Goal: Task Accomplishment & Management: Manage account settings

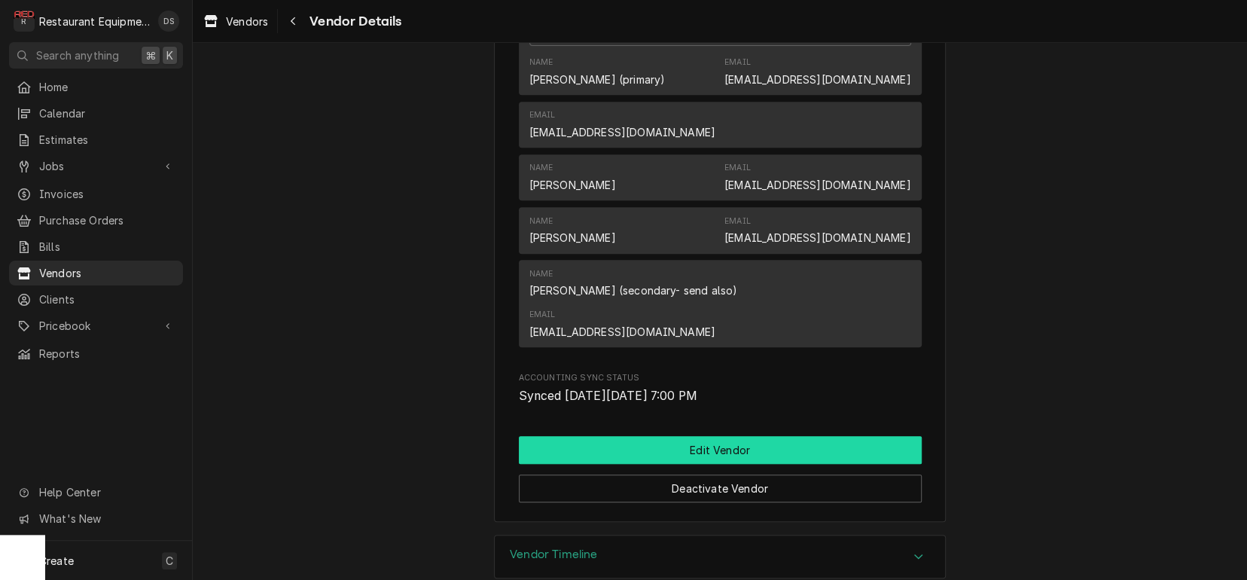
scroll to position [425, 0]
click at [717, 437] on button "Edit Vendor" at bounding box center [720, 451] width 403 height 28
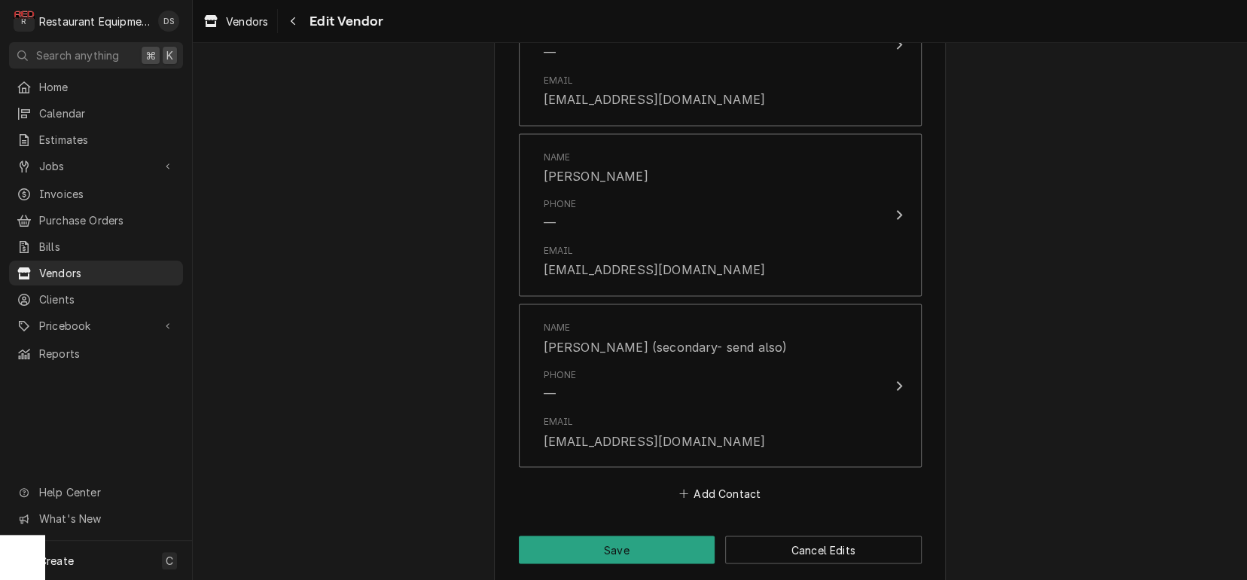
scroll to position [1400, 0]
click at [734, 483] on button "Add Contact" at bounding box center [719, 493] width 87 height 21
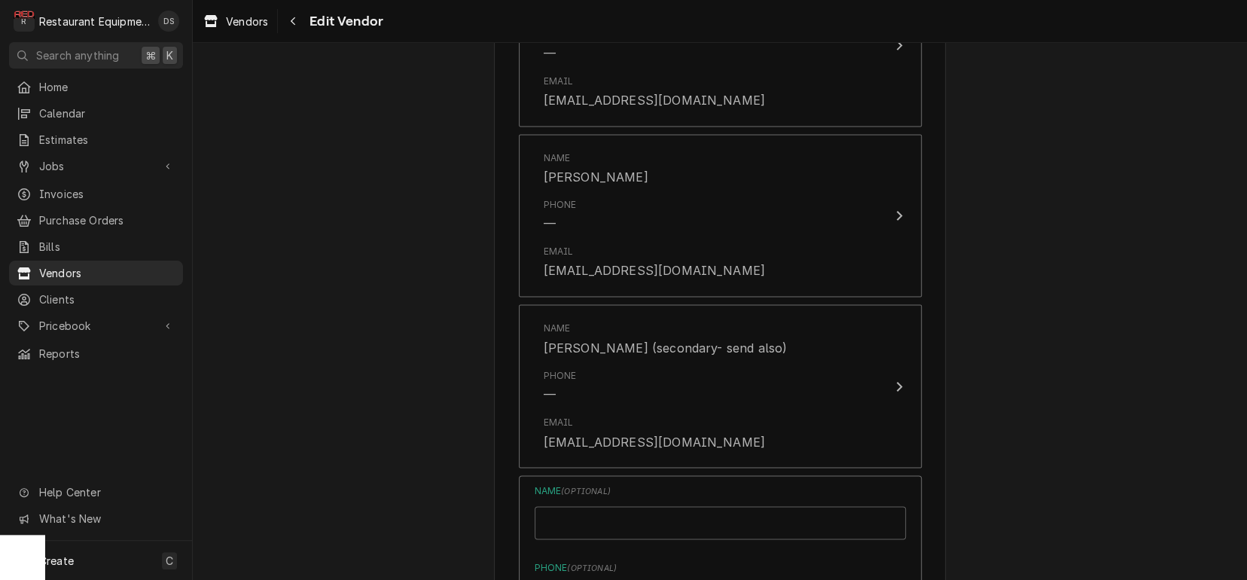
type textarea "x"
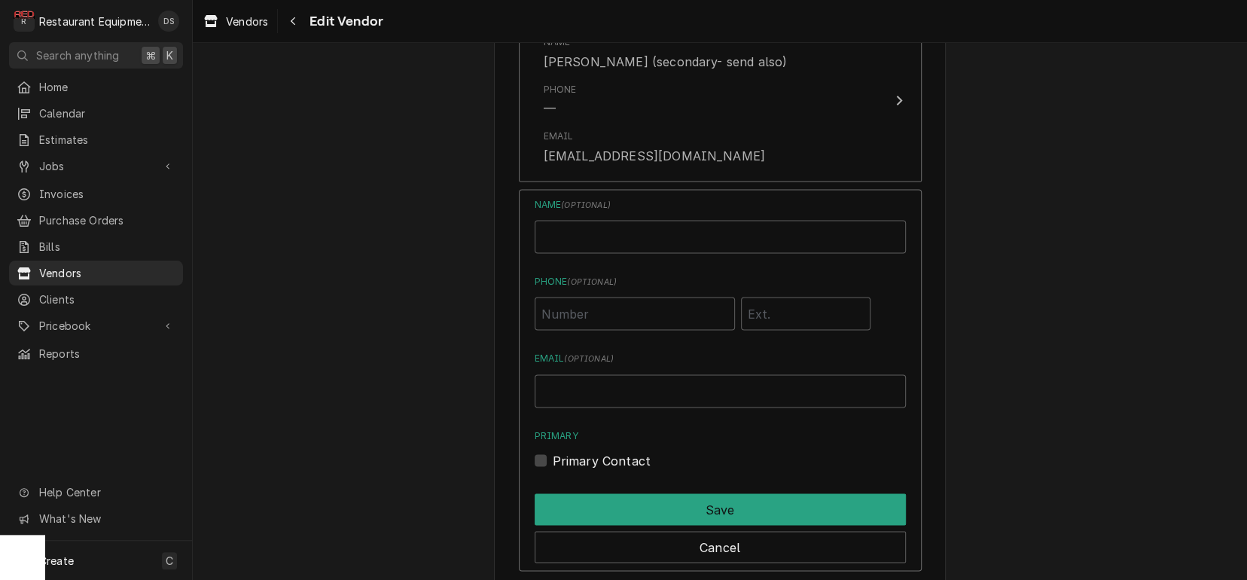
scroll to position [1692, 0]
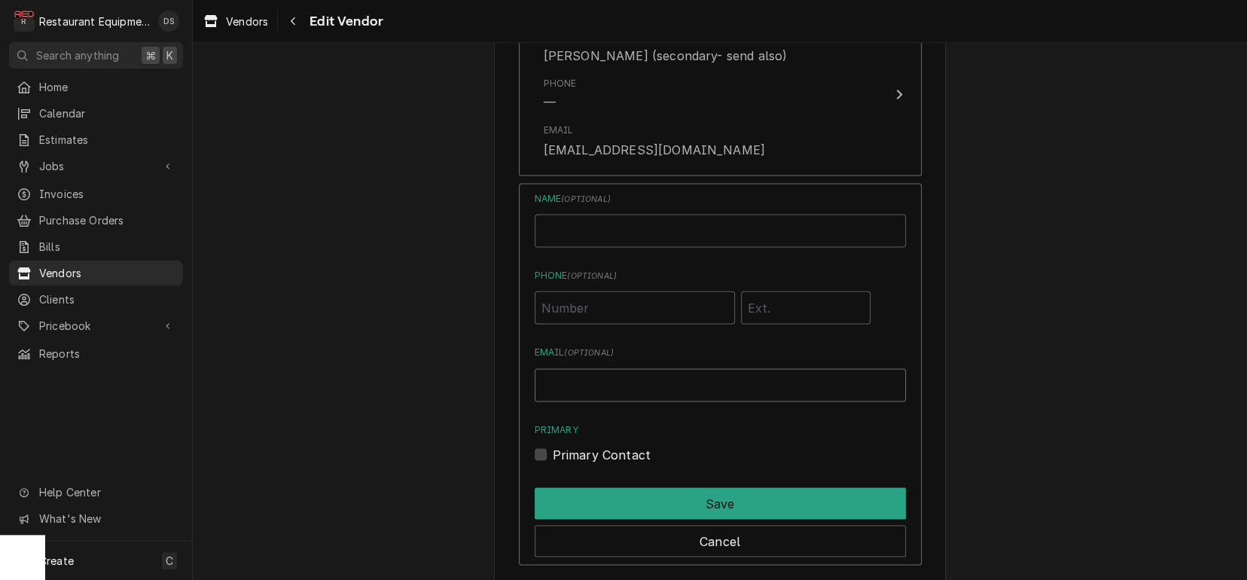
paste input "[EMAIL_ADDRESS][DOMAIN_NAME]"
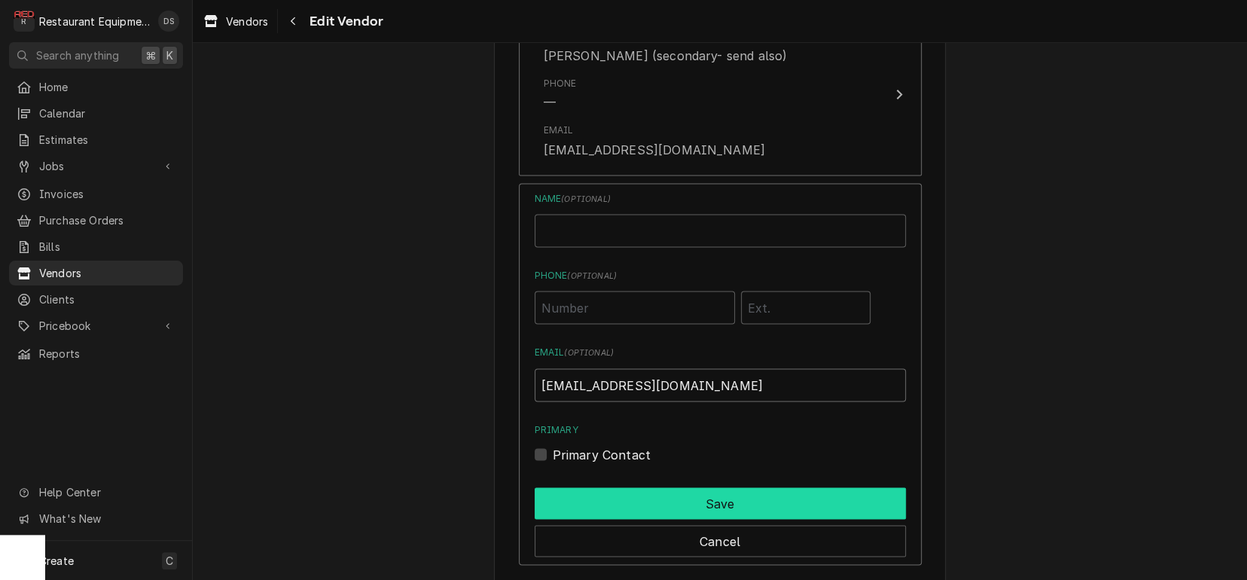
type input "[EMAIL_ADDRESS][DOMAIN_NAME]"
click at [619, 489] on button "Save" at bounding box center [720, 503] width 371 height 32
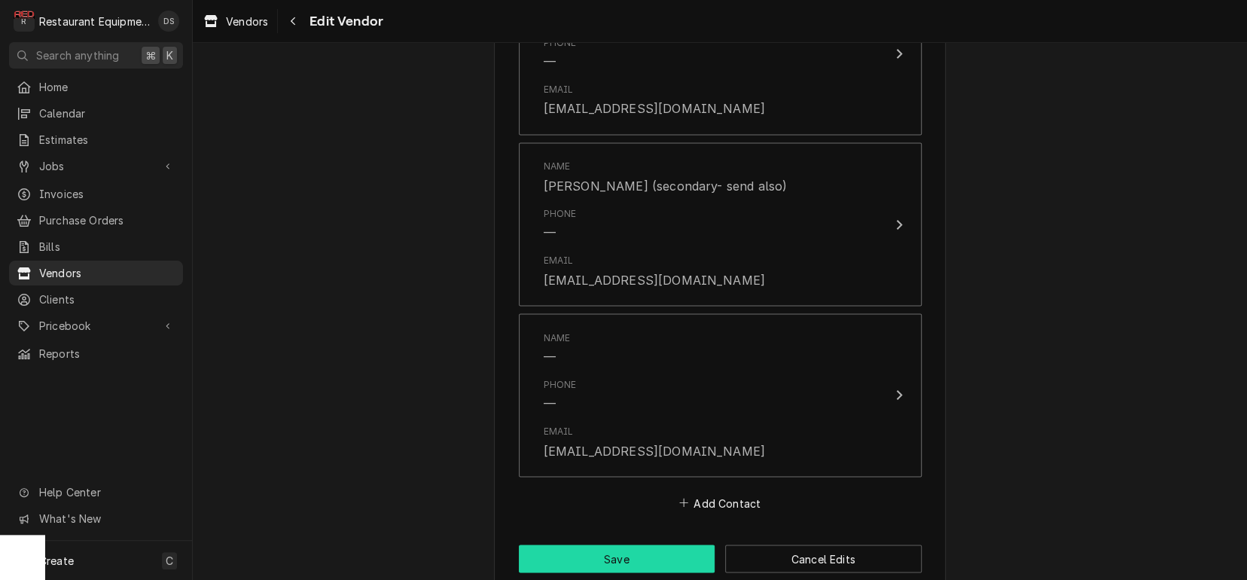
scroll to position [1562, 0]
click at [608, 544] on button "Save" at bounding box center [617, 558] width 197 height 28
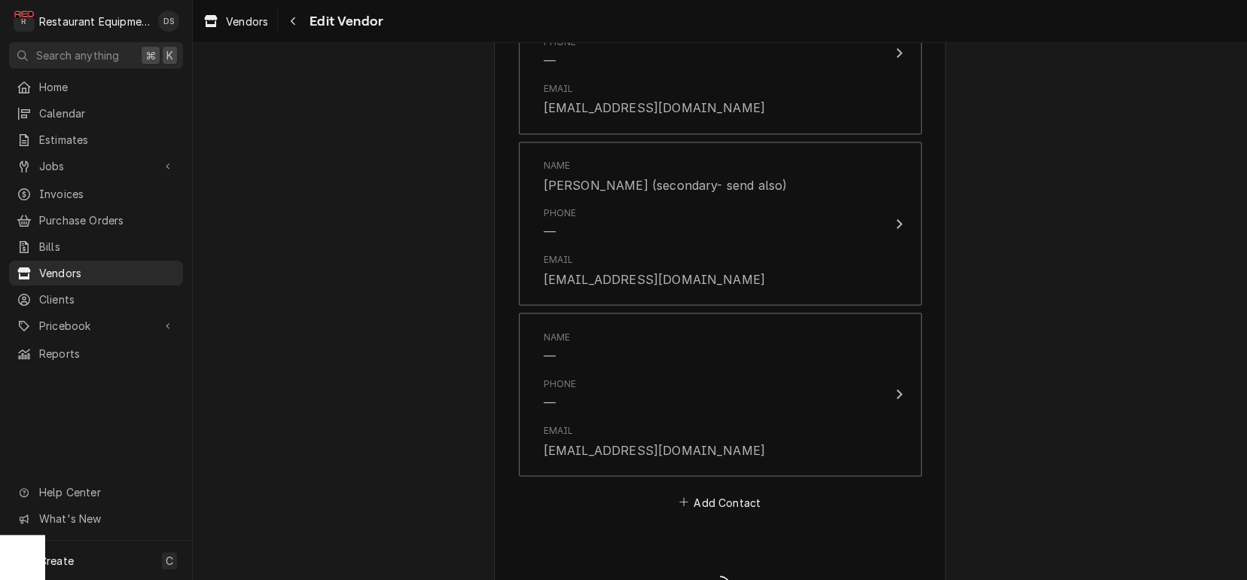
type textarea "x"
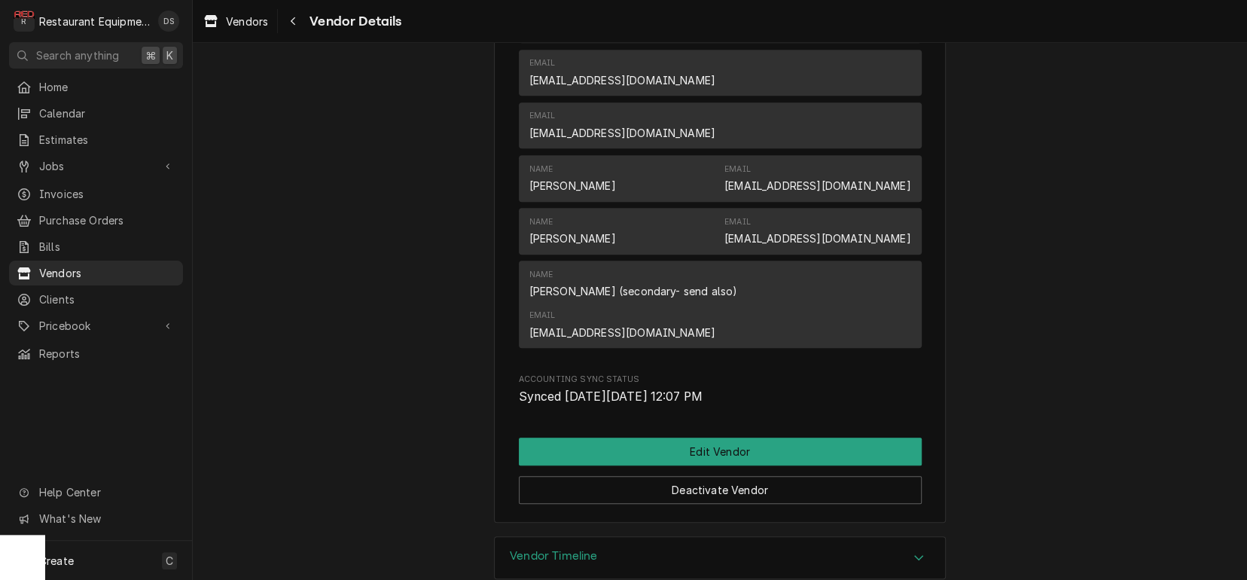
scroll to position [477, 0]
click at [239, 15] on span "Vendors" at bounding box center [247, 22] width 42 height 16
